Goal: Navigation & Orientation: Find specific page/section

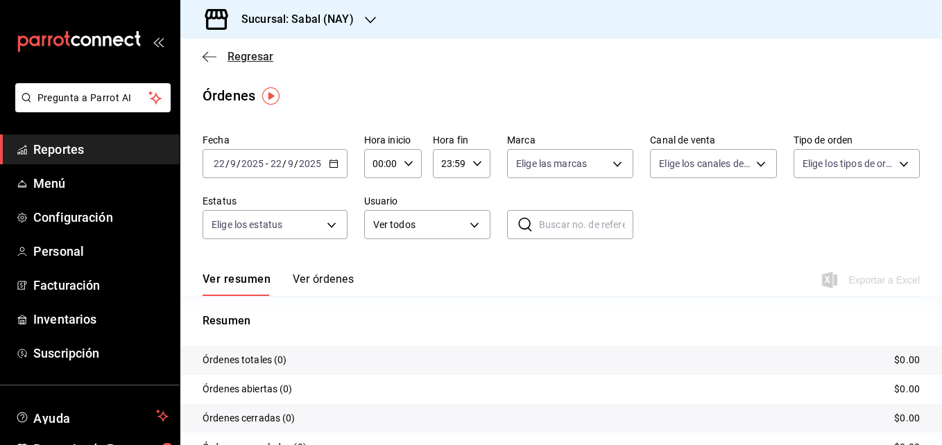
click at [212, 60] on icon "button" at bounding box center [209, 57] width 14 height 12
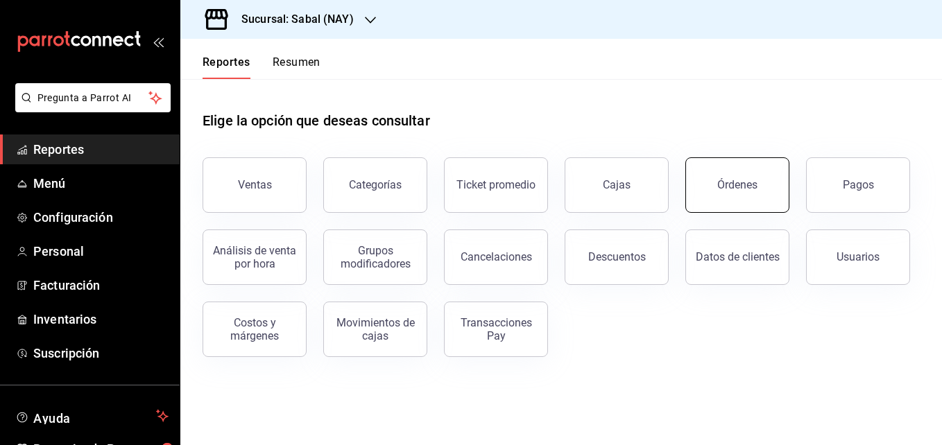
click at [736, 191] on button "Órdenes" at bounding box center [737, 184] width 104 height 55
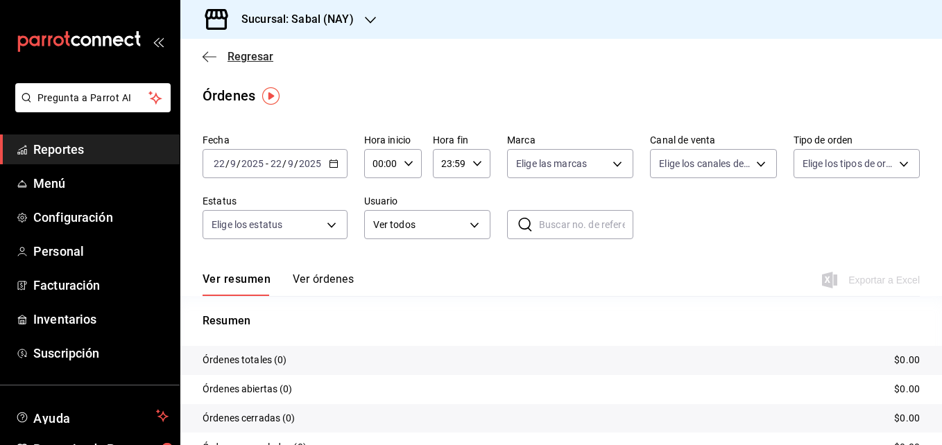
click at [205, 55] on icon "button" at bounding box center [205, 56] width 6 height 10
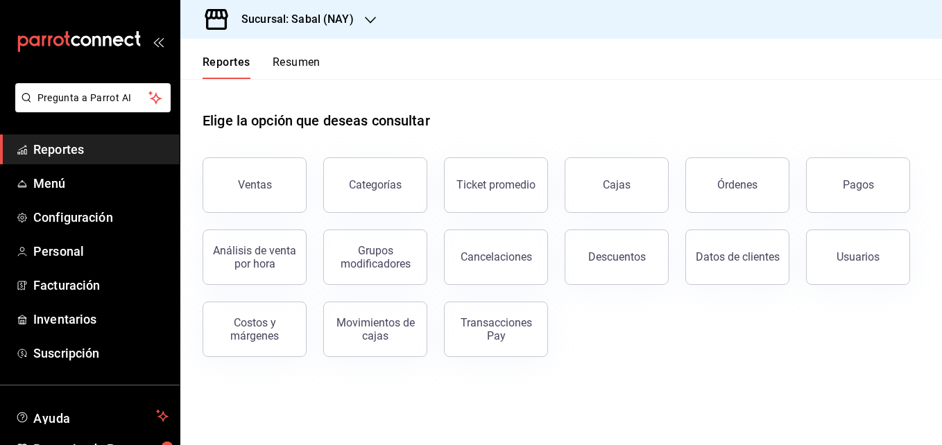
scroll to position [78, 0]
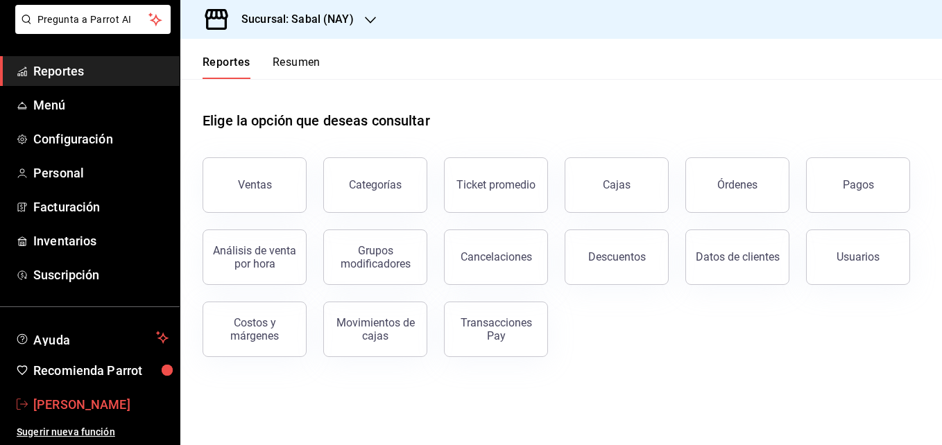
click at [74, 405] on span "[PERSON_NAME]" at bounding box center [100, 404] width 135 height 19
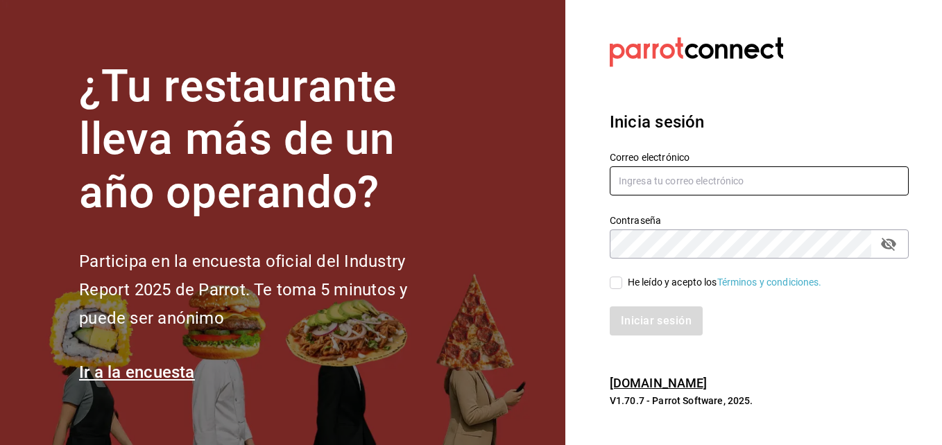
type input "[EMAIL_ADDRESS][DOMAIN_NAME]"
